Goal: Task Accomplishment & Management: Use online tool/utility

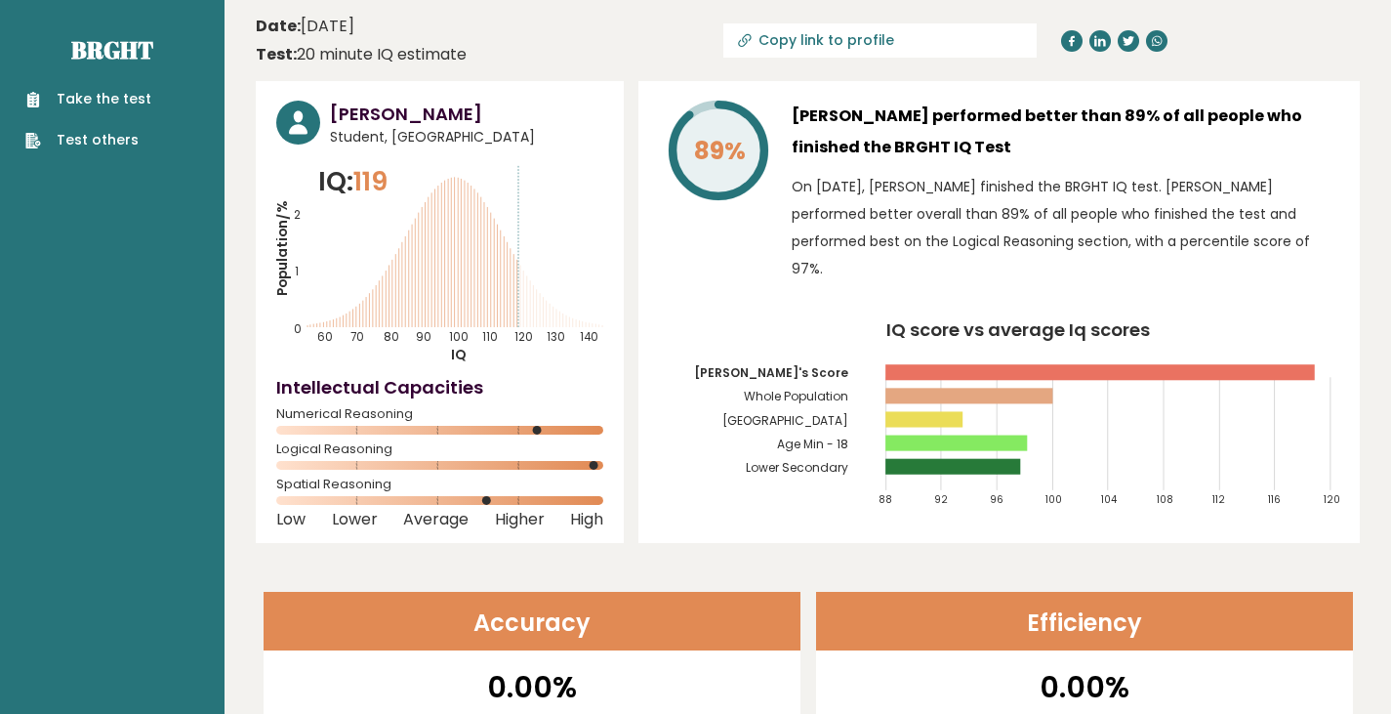
click at [901, 189] on p "On [DATE], [PERSON_NAME] finished the BRGHT IQ test. [PERSON_NAME] performed be…" at bounding box center [1066, 227] width 548 height 109
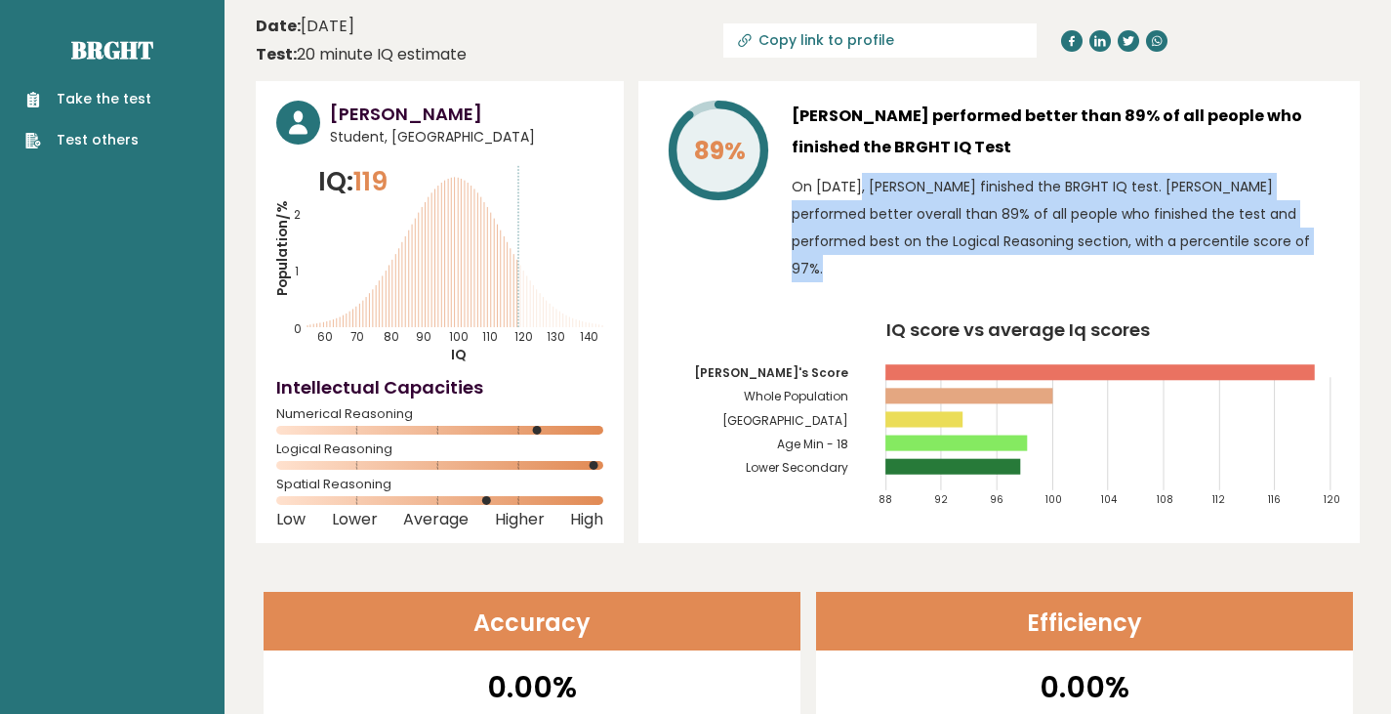
click at [901, 189] on p "On [DATE], [PERSON_NAME] finished the BRGHT IQ test. [PERSON_NAME] performed be…" at bounding box center [1066, 227] width 548 height 109
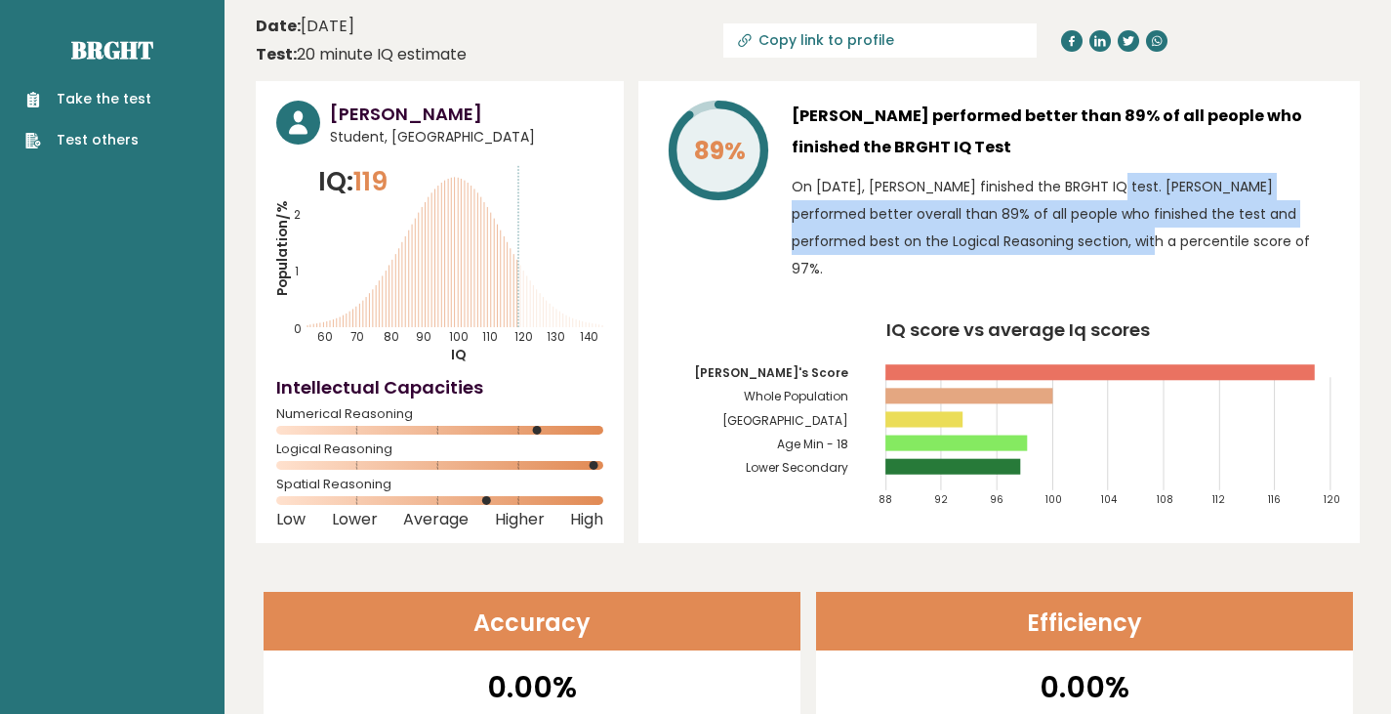
drag, startPoint x: 1005, startPoint y: 237, endPoint x: 1000, endPoint y: 192, distance: 45.2
click at [1000, 192] on p "On [DATE], [PERSON_NAME] finished the BRGHT IQ test. [PERSON_NAME] performed be…" at bounding box center [1066, 227] width 548 height 109
click at [106, 97] on link "Take the test" at bounding box center [88, 99] width 126 height 21
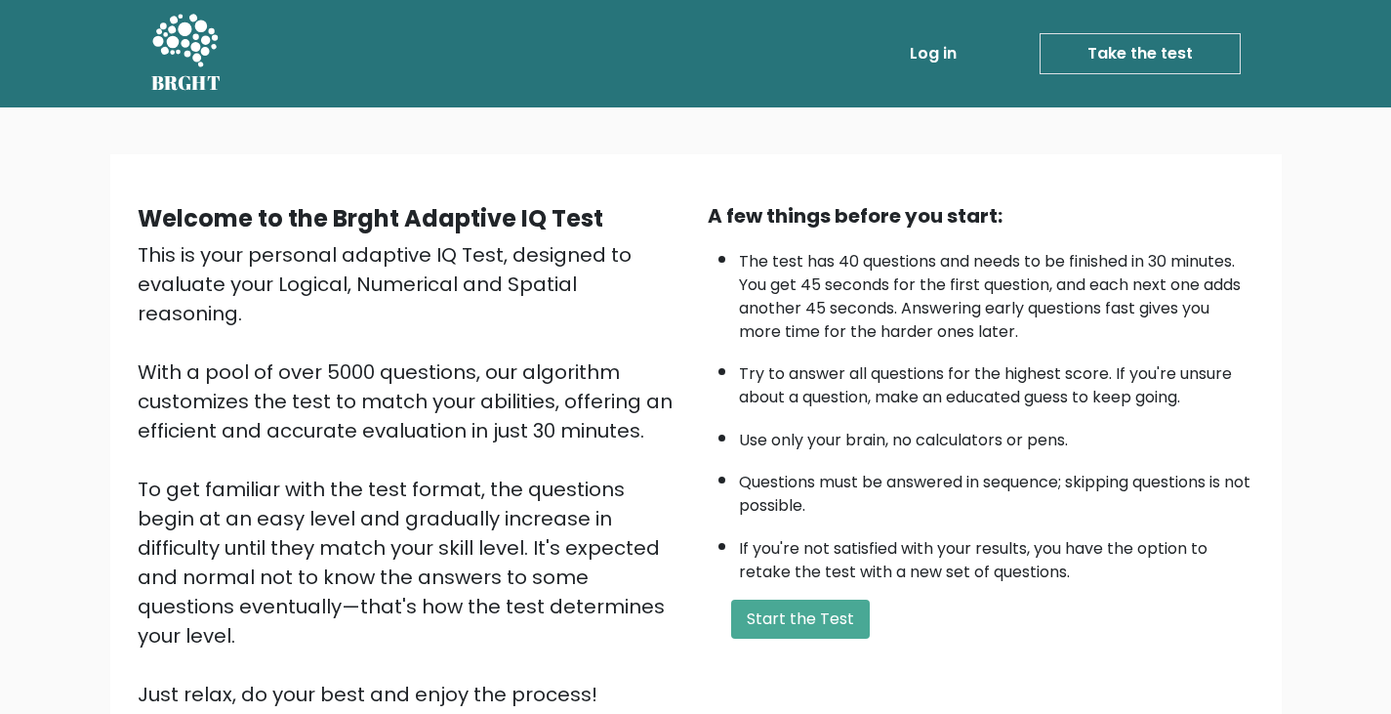
scroll to position [181, 0]
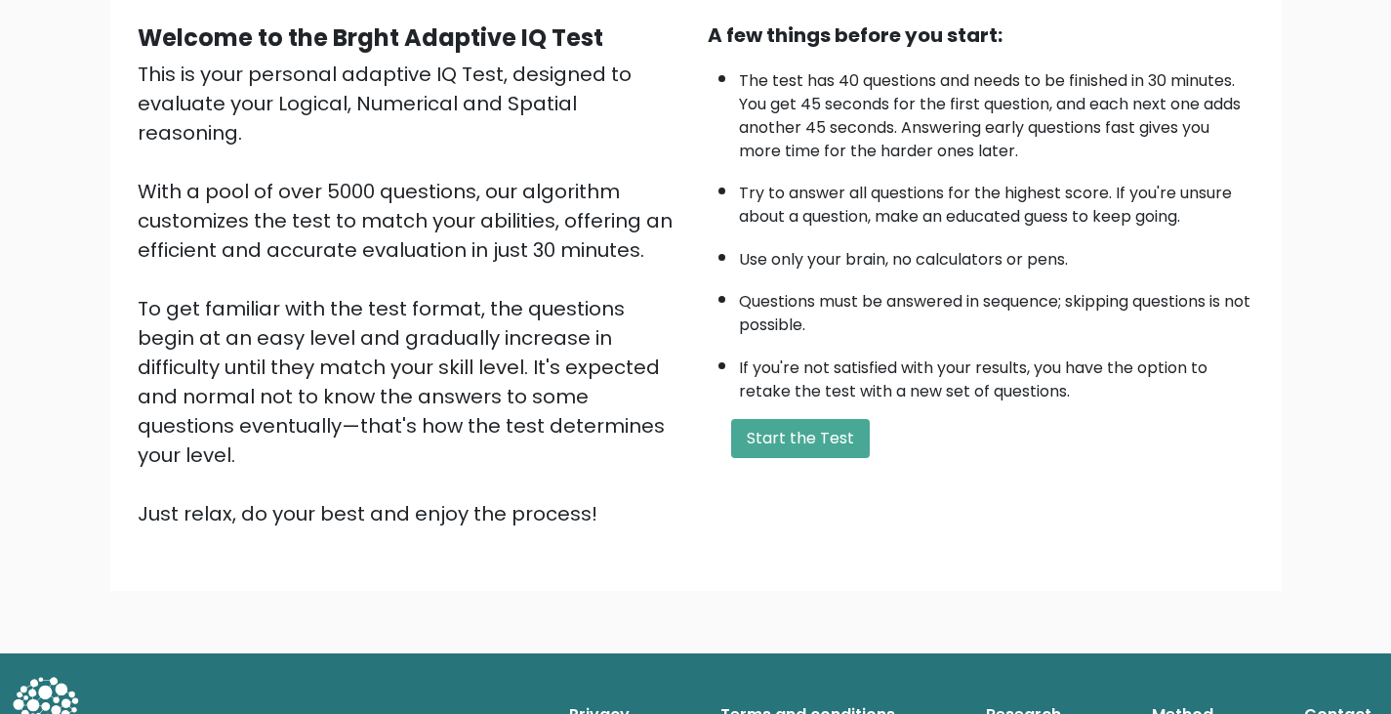
click at [849, 213] on li "Try to answer all questions for the highest score. If you're unsure about a que…" at bounding box center [997, 200] width 516 height 57
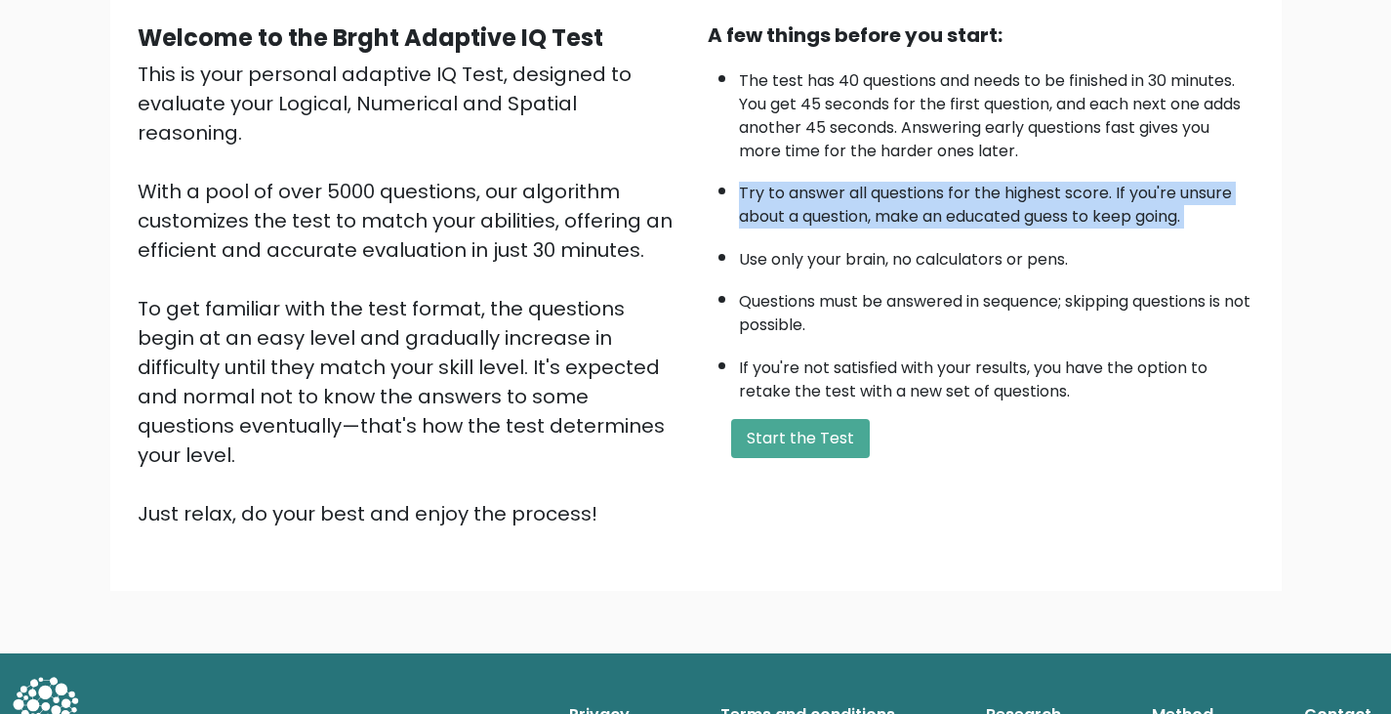
click at [849, 213] on li "Try to answer all questions for the highest score. If you're unsure about a que…" at bounding box center [997, 200] width 516 height 57
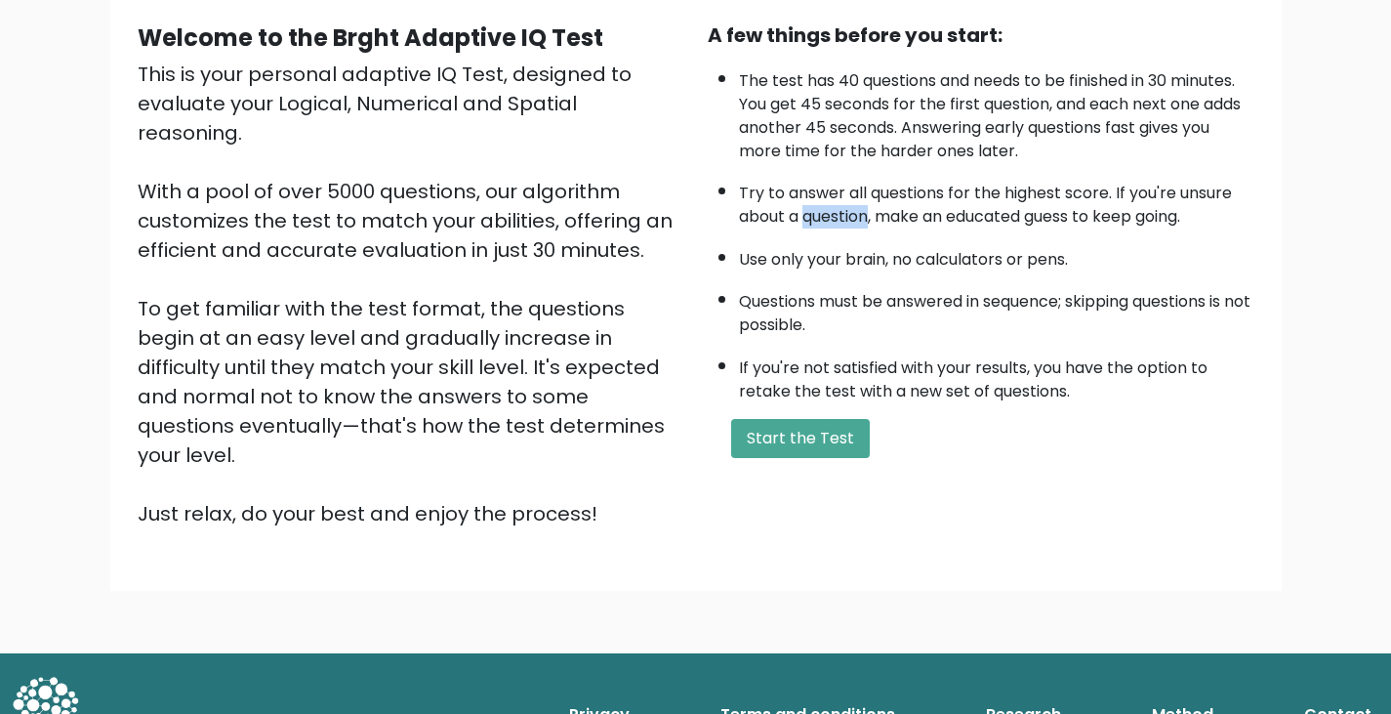
click at [849, 213] on li "Try to answer all questions for the highest score. If you're unsure about a que…" at bounding box center [997, 200] width 516 height 57
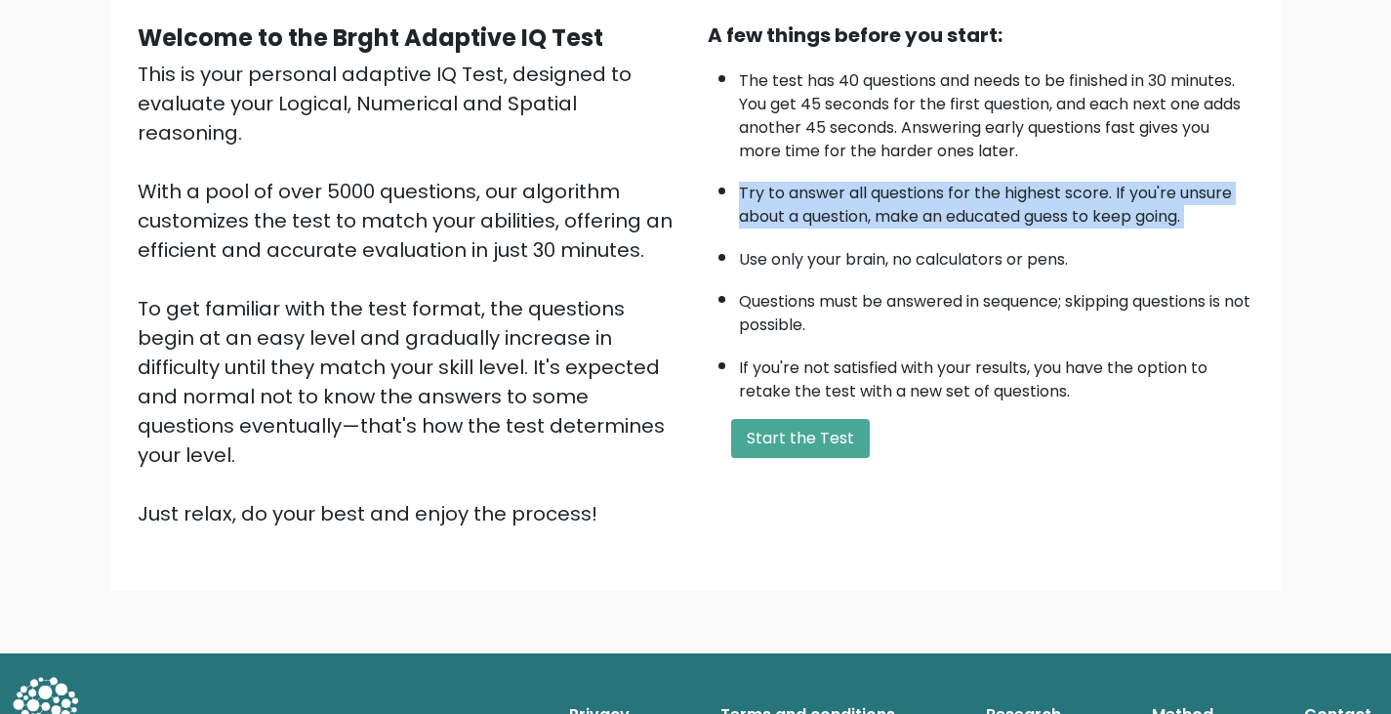
click at [849, 213] on li "Try to answer all questions for the highest score. If you're unsure about a que…" at bounding box center [997, 200] width 516 height 57
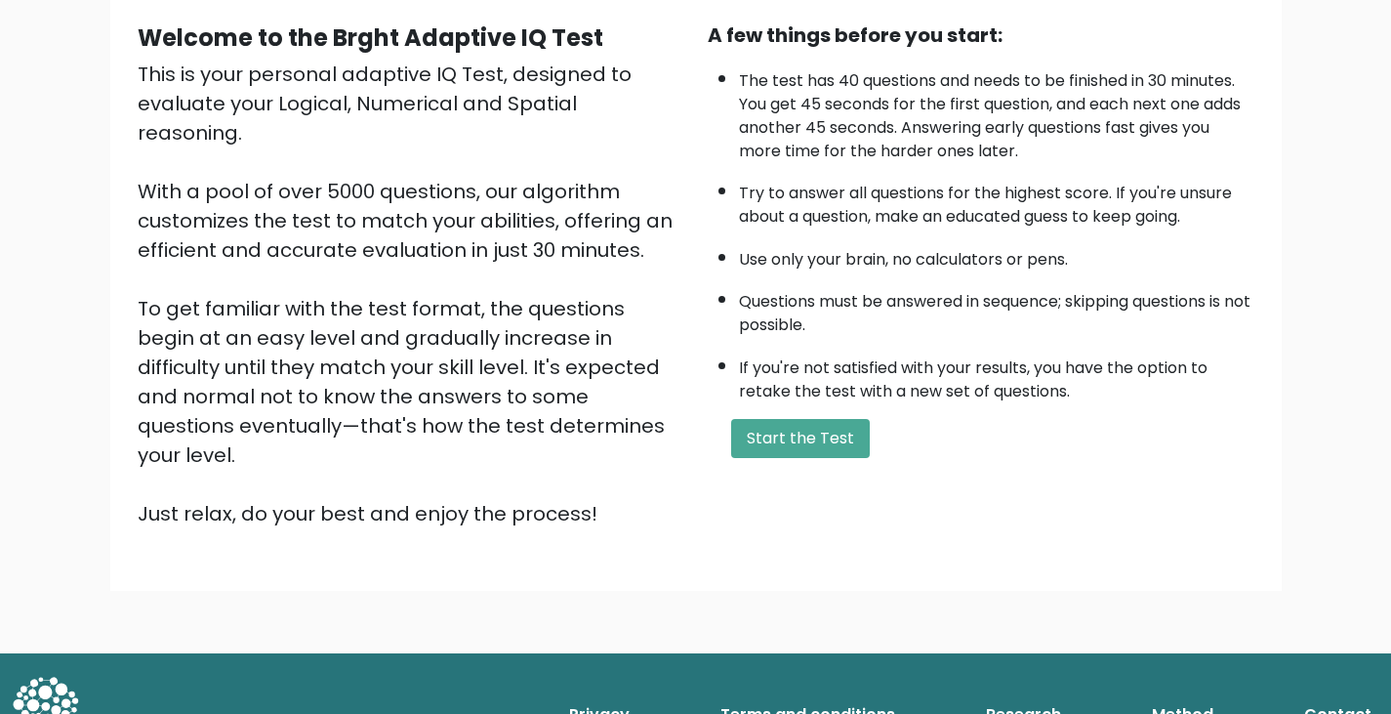
click at [855, 238] on li "Use only your brain, no calculators or pens." at bounding box center [997, 254] width 516 height 33
